Goal: Information Seeking & Learning: Learn about a topic

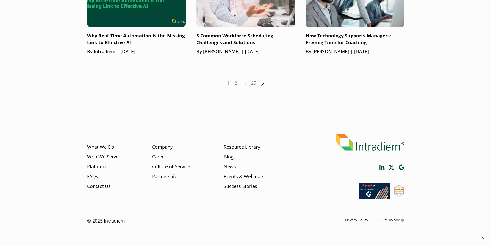
scroll to position [762, 0]
click at [227, 160] on link "Blog" at bounding box center [229, 156] width 10 height 7
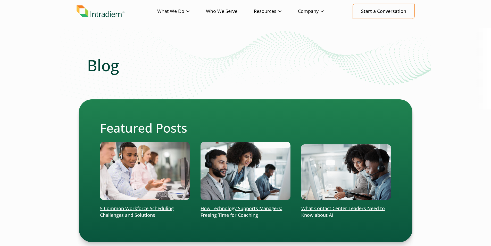
scroll to position [32, 0]
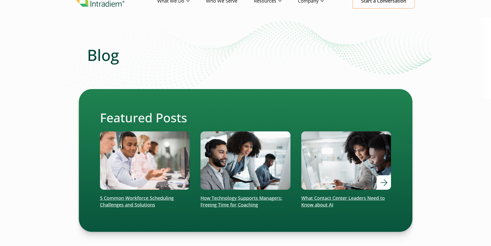
click at [311, 179] on img at bounding box center [346, 160] width 108 height 70
